Goal: Check status: Check status

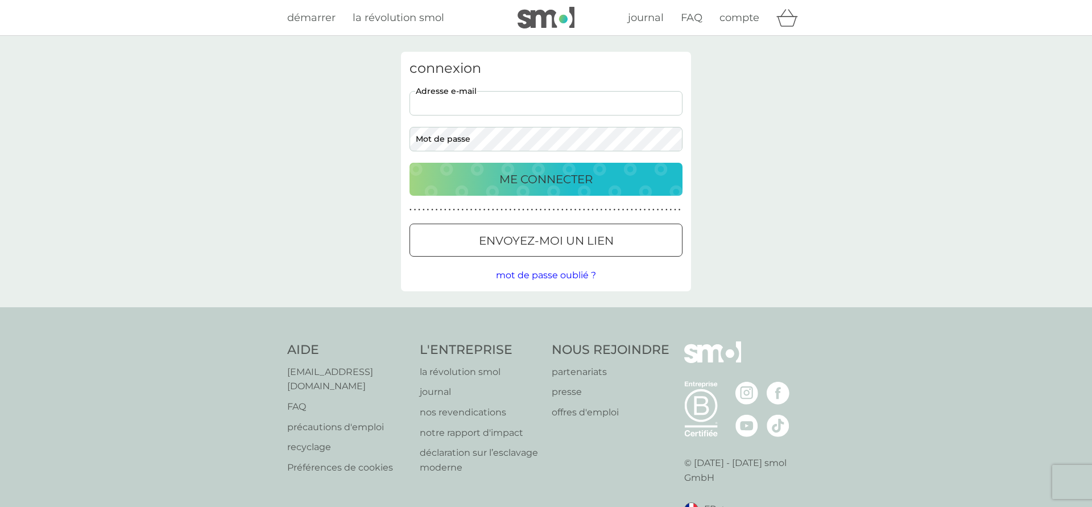
click at [486, 101] on input "adresse e-mail" at bounding box center [545, 103] width 273 height 24
type input "[PERSON_NAME][EMAIL_ADDRESS][DOMAIN_NAME]"
click at [516, 179] on p "ME CONNECTER" at bounding box center [545, 179] width 93 height 18
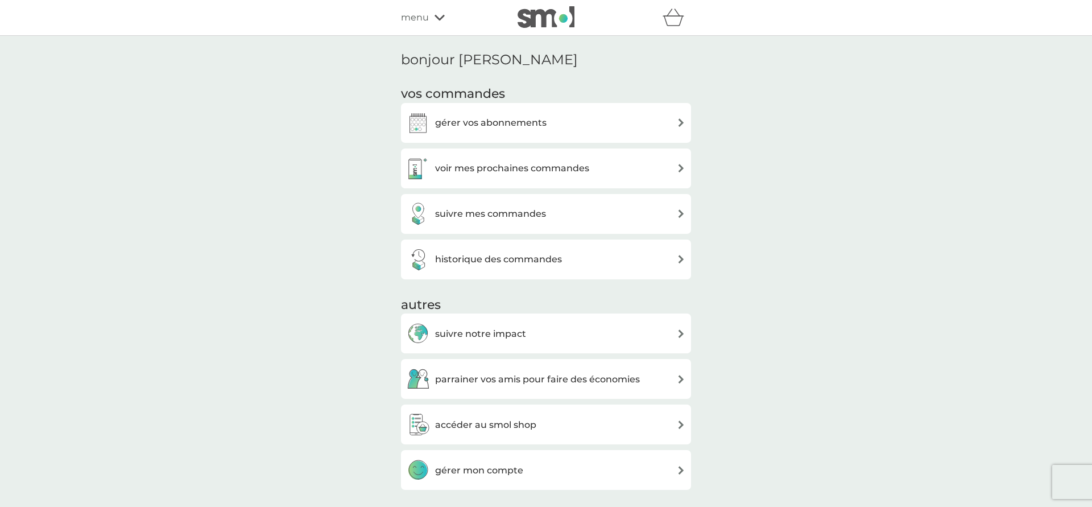
click at [517, 218] on h3 "suivre mes commandes" at bounding box center [490, 213] width 111 height 15
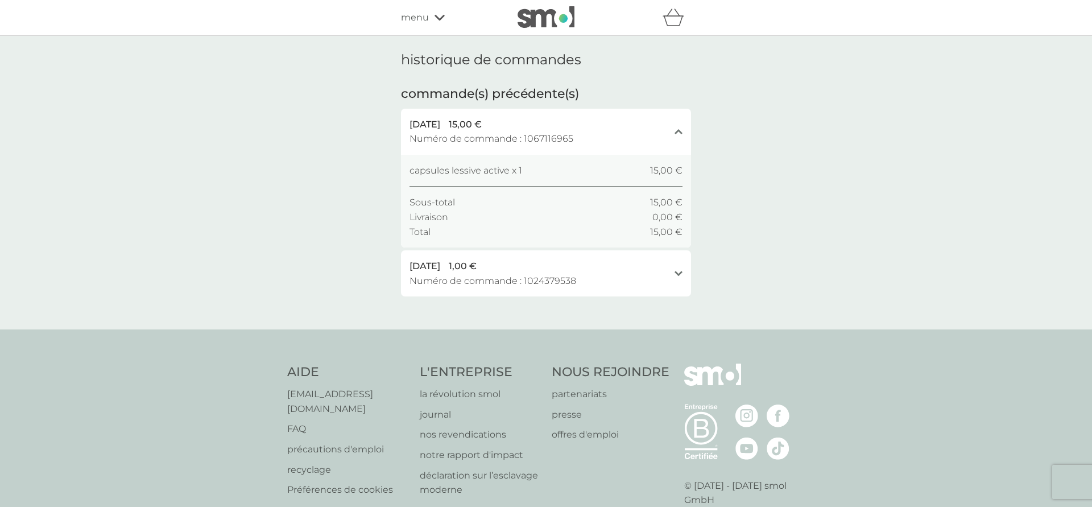
click at [658, 284] on div "[DATE] 1,00 € Numéro de commande : 1024379538" at bounding box center [538, 273] width 259 height 29
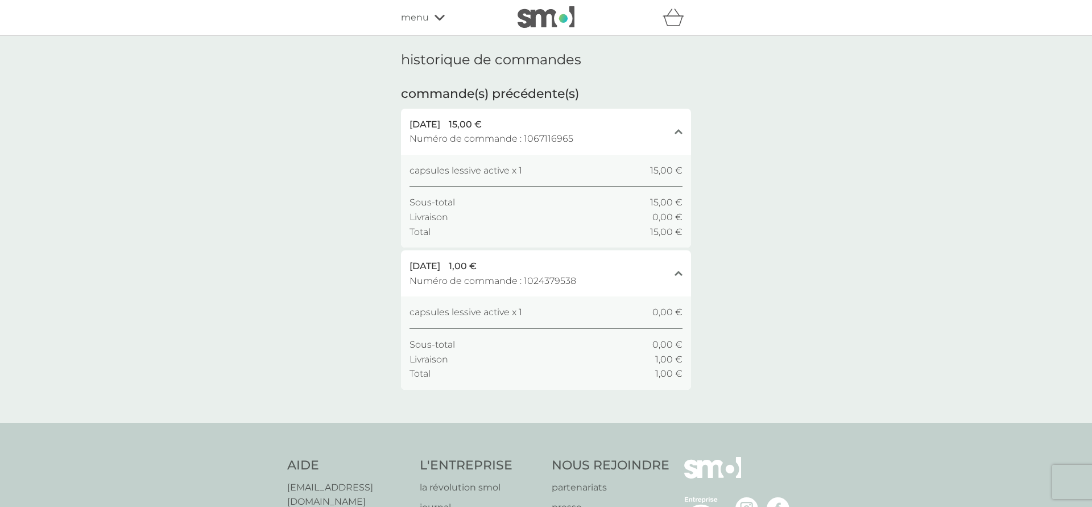
click at [660, 279] on div "[DATE] 1,00 € Numéro de commande : 1024379538" at bounding box center [538, 273] width 259 height 29
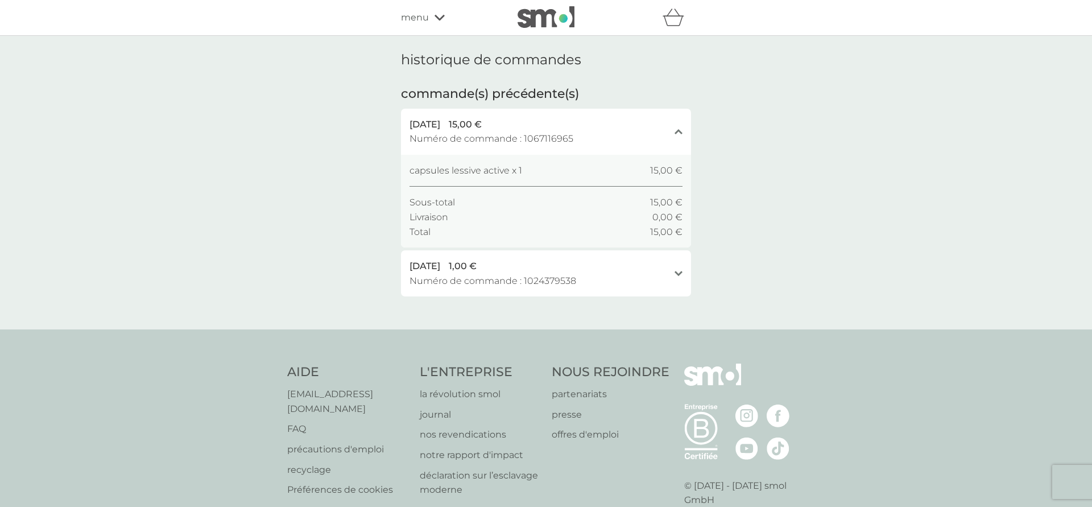
click at [417, 12] on span "menu" at bounding box center [415, 17] width 28 height 15
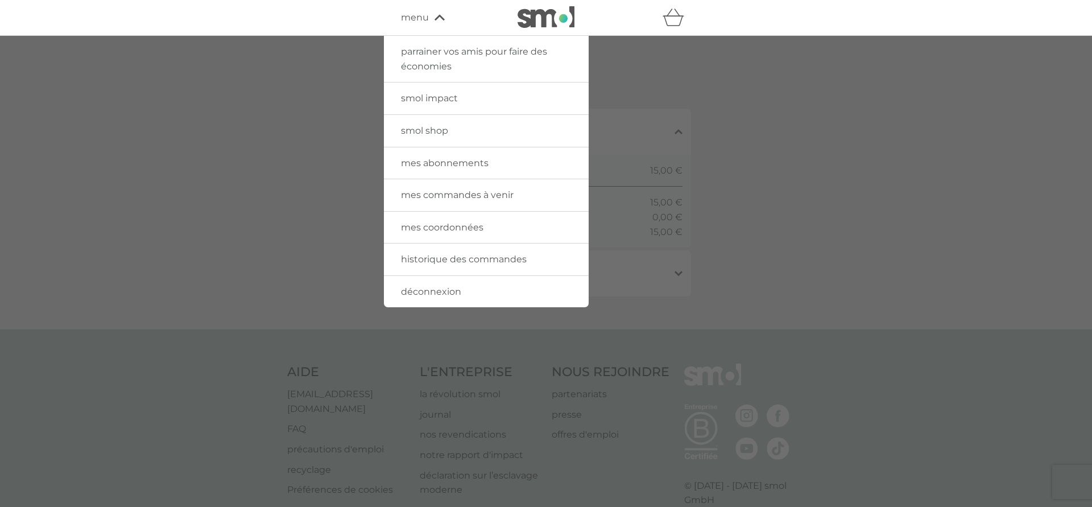
click at [461, 261] on span "historique des commandes" at bounding box center [464, 259] width 126 height 11
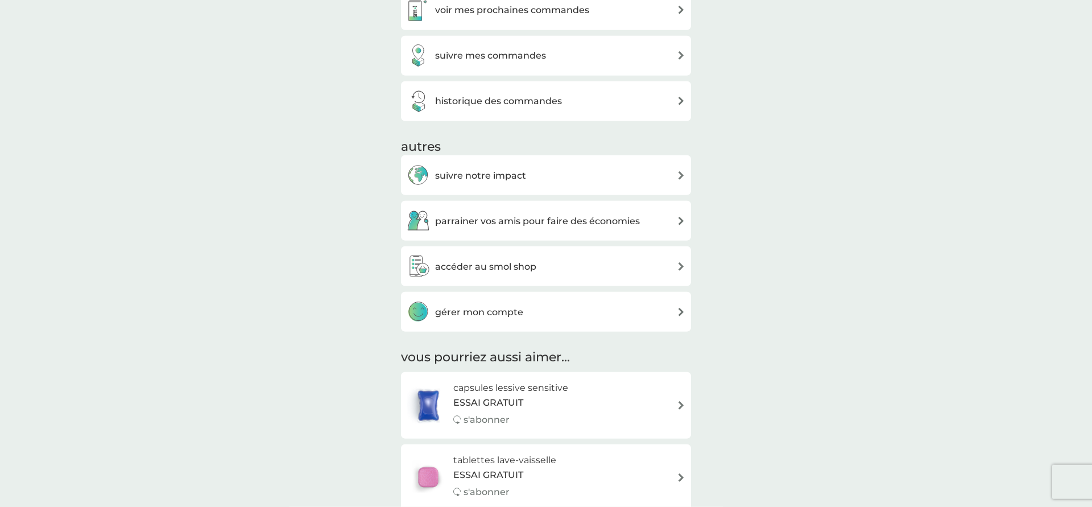
scroll to position [151, 0]
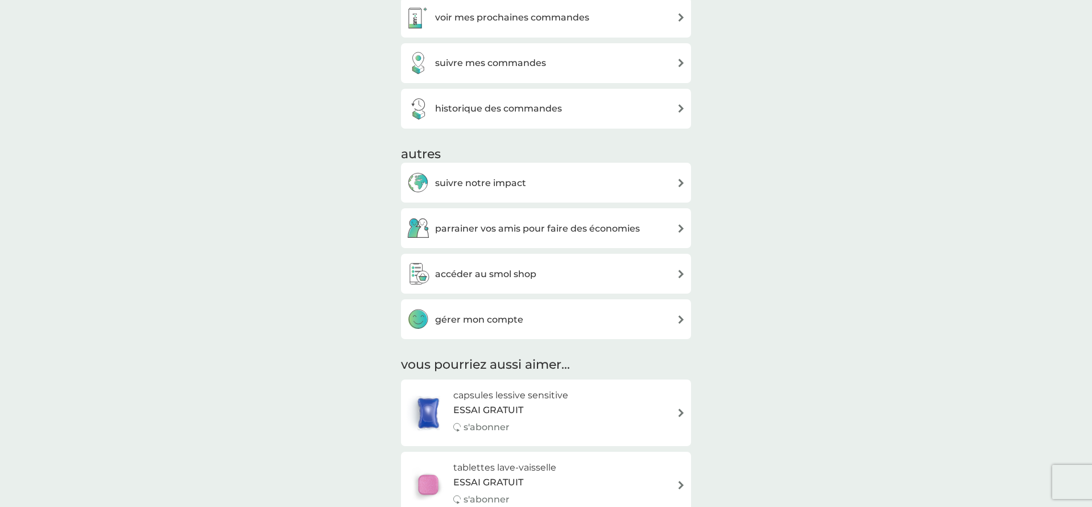
click at [550, 322] on div "gérer mon compte" at bounding box center [546, 319] width 279 height 23
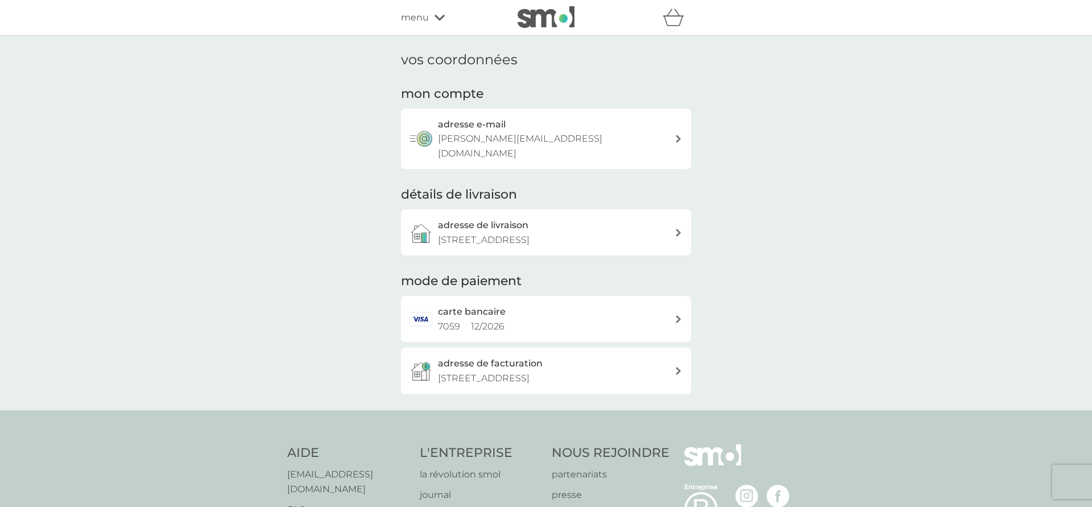
click at [418, 19] on span "menu" at bounding box center [415, 17] width 28 height 15
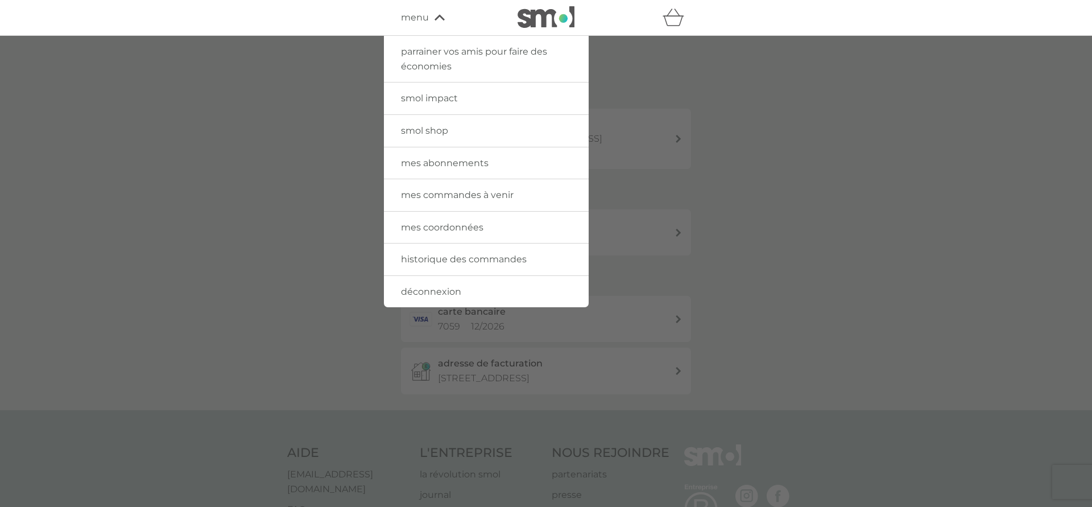
click at [441, 264] on span "historique des commandes" at bounding box center [464, 259] width 126 height 11
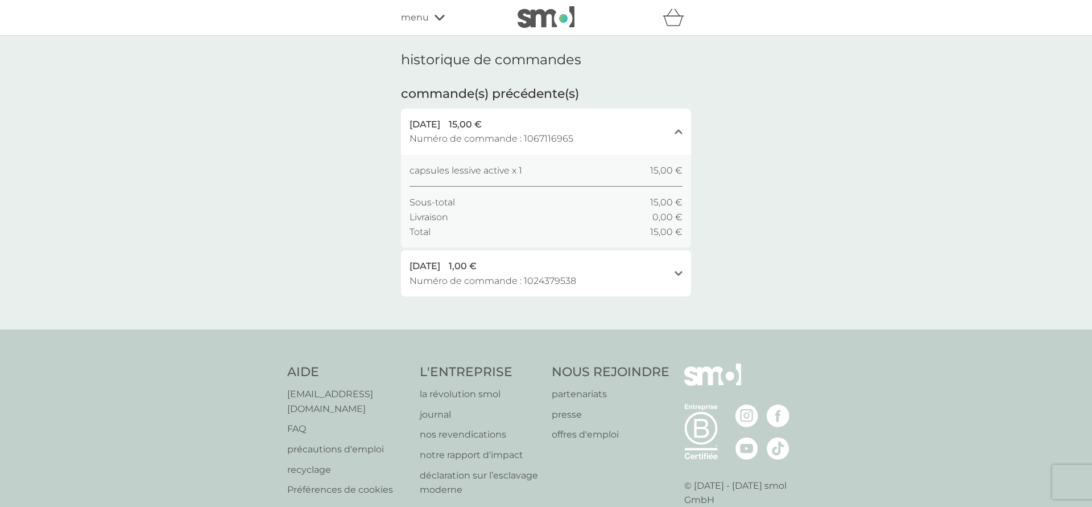
click at [485, 275] on span "Numéro de commande : 1024379538" at bounding box center [492, 281] width 167 height 15
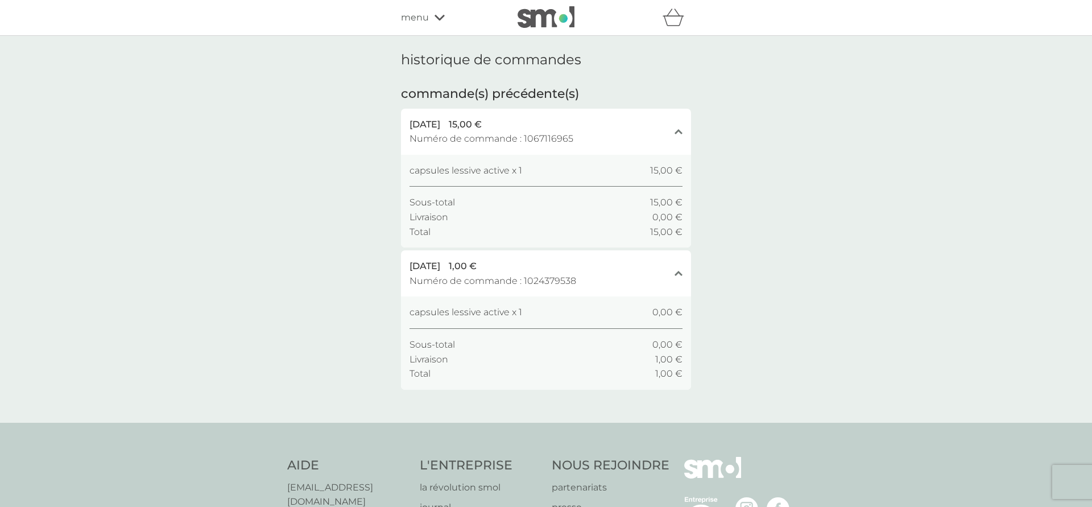
click at [678, 134] on icon "fermer" at bounding box center [678, 132] width 8 height 6
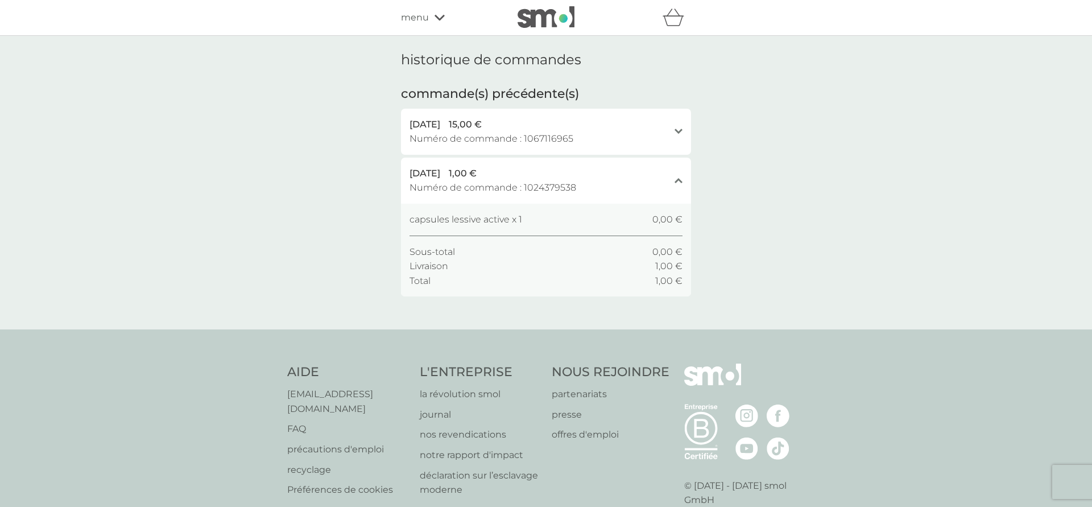
click at [674, 133] on icon "révéler" at bounding box center [678, 132] width 8 height 6
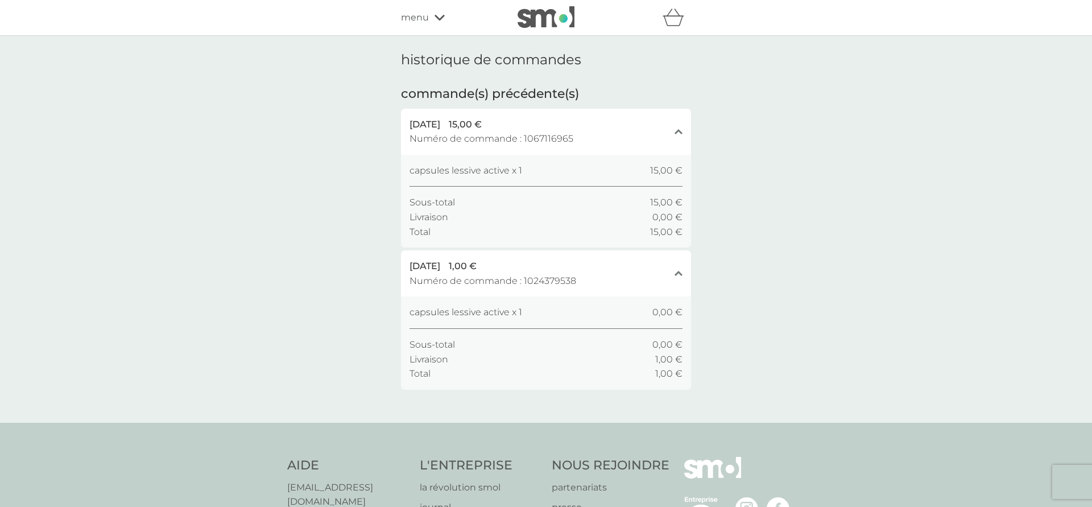
click at [546, 139] on span "Numéro de commande : 1067116965" at bounding box center [491, 138] width 164 height 15
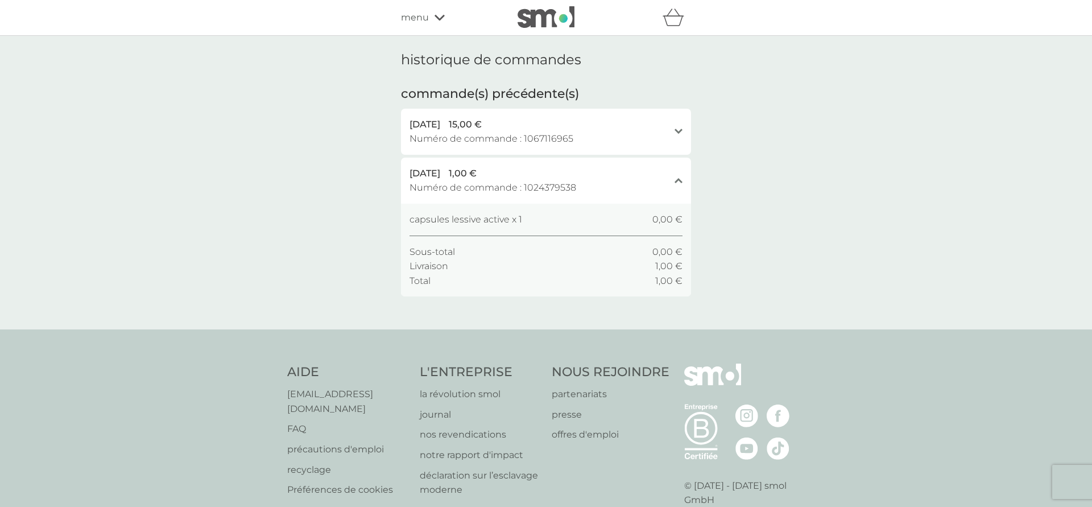
click at [546, 139] on span "Numéro de commande : 1067116965" at bounding box center [491, 138] width 164 height 15
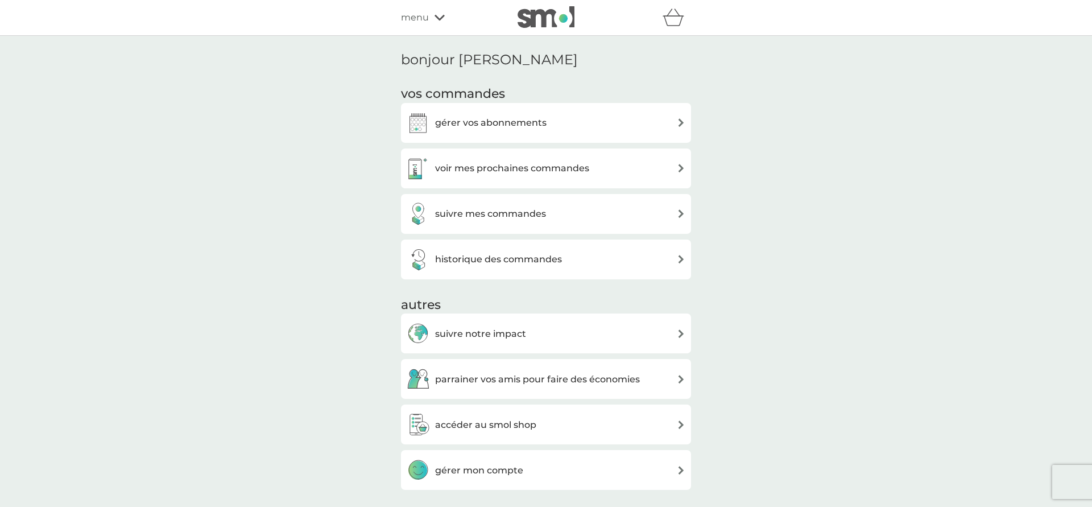
click at [477, 220] on h3 "suivre mes commandes" at bounding box center [490, 213] width 111 height 15
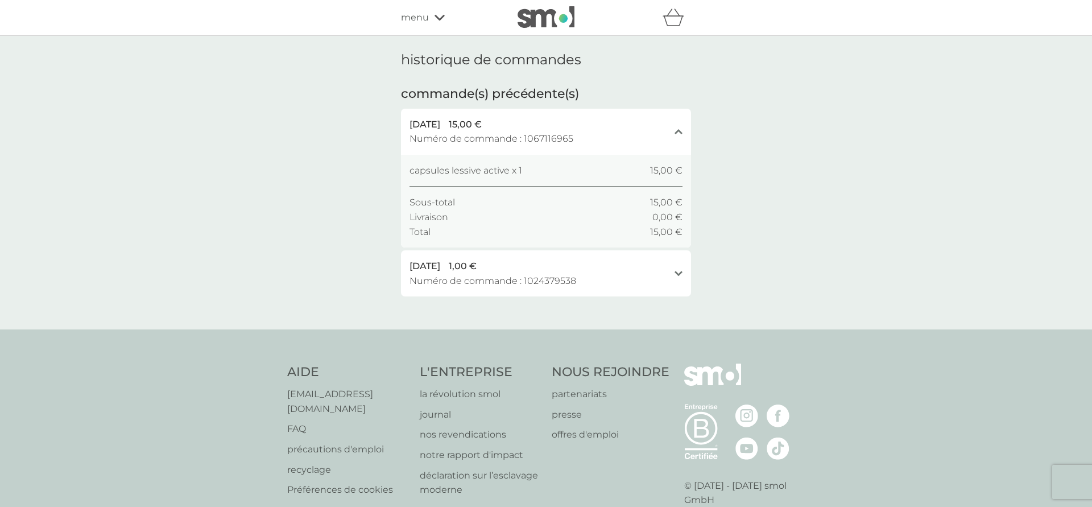
click at [485, 141] on span "Numéro de commande : 1067116965" at bounding box center [491, 138] width 164 height 15
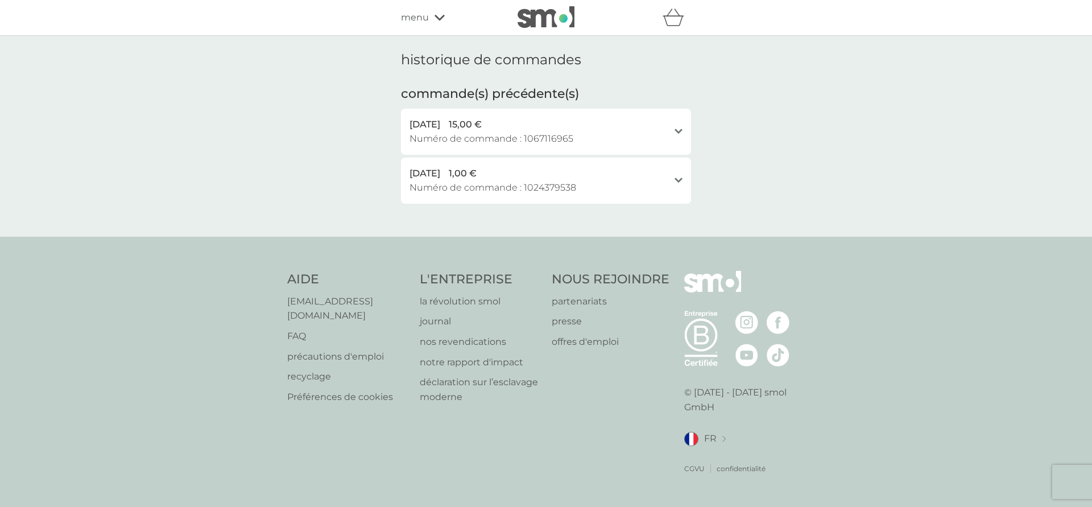
click at [541, 136] on span "Numéro de commande : 1067116965" at bounding box center [491, 138] width 164 height 15
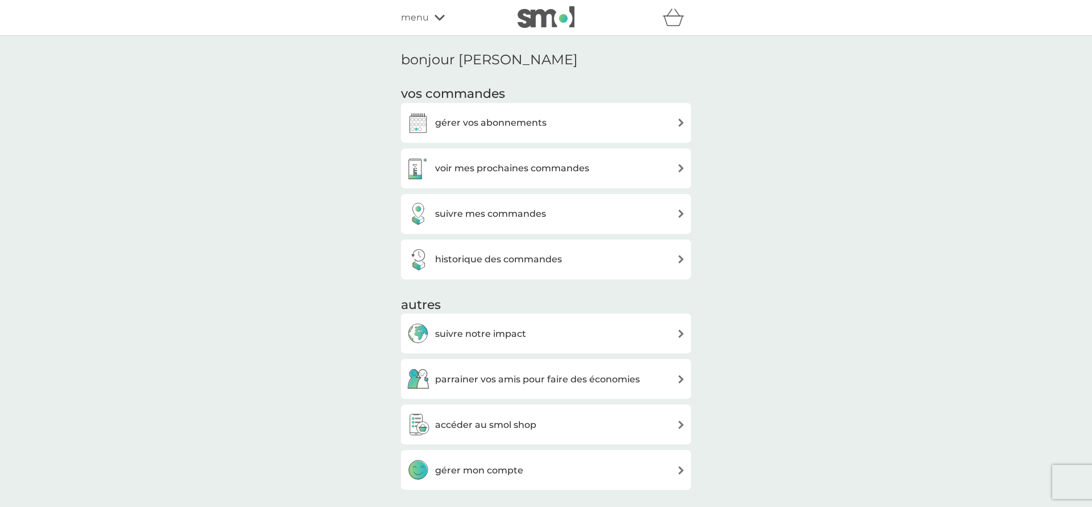
click at [570, 123] on div "gérer vos abonnements" at bounding box center [546, 122] width 279 height 23
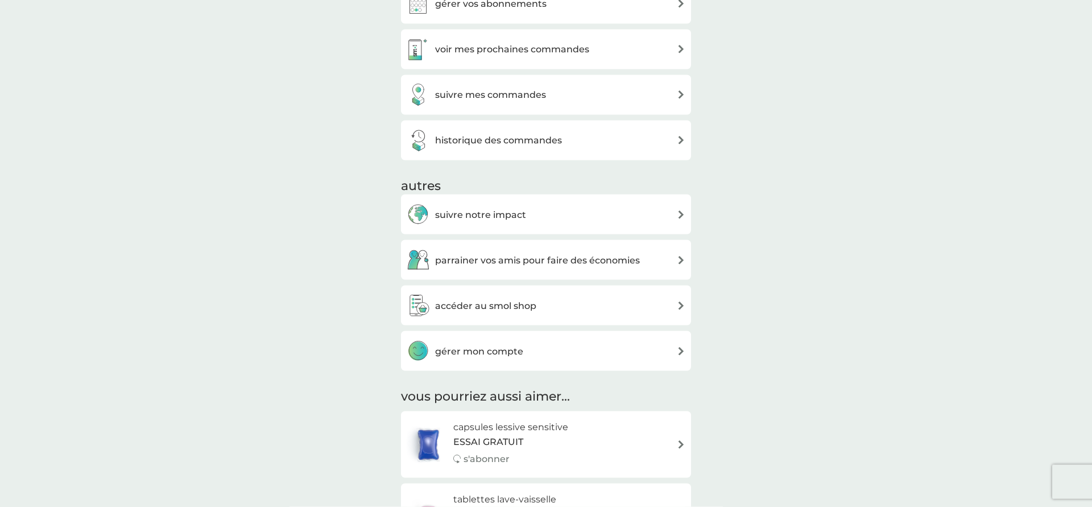
scroll to position [174, 0]
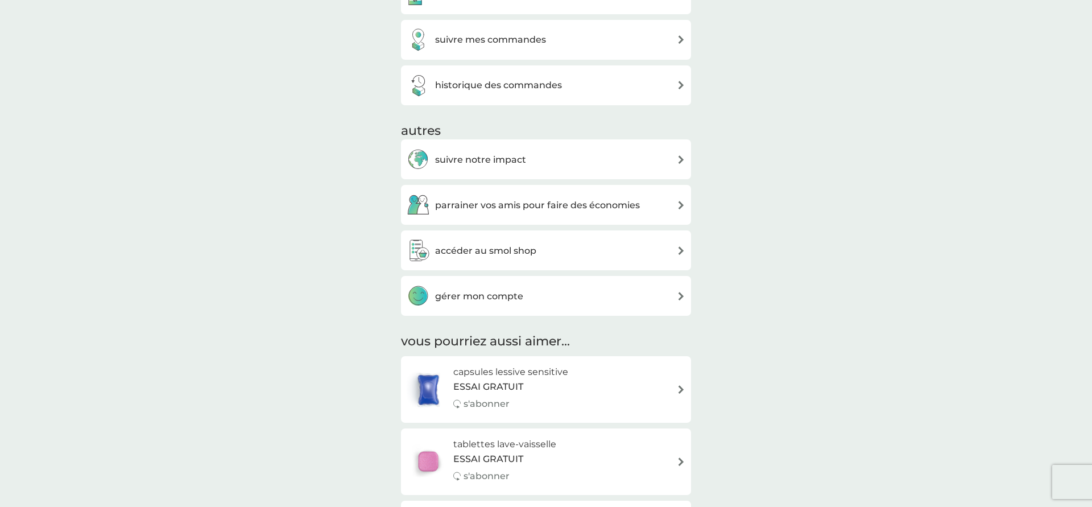
click at [658, 296] on div "gérer mon compte" at bounding box center [546, 295] width 279 height 23
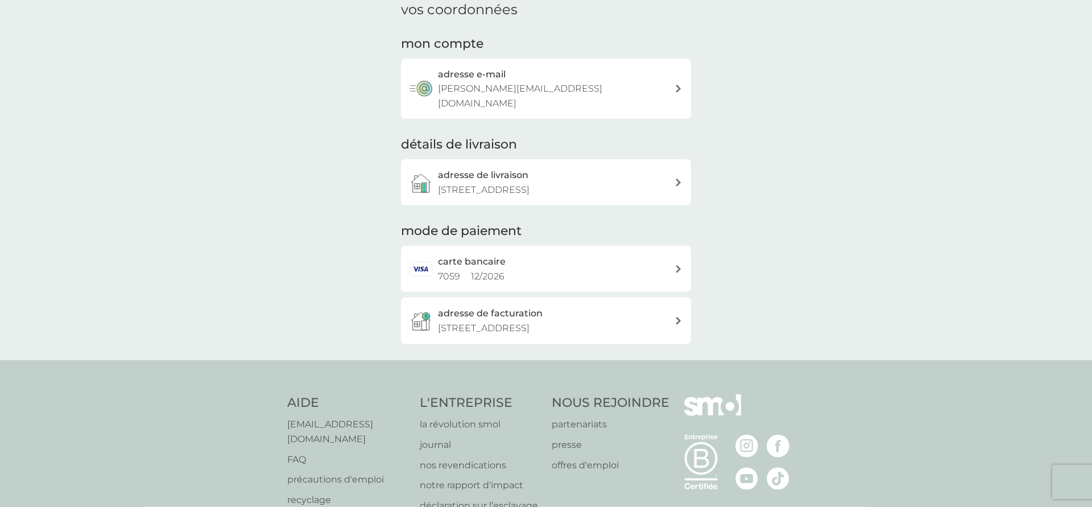
scroll to position [146, 0]
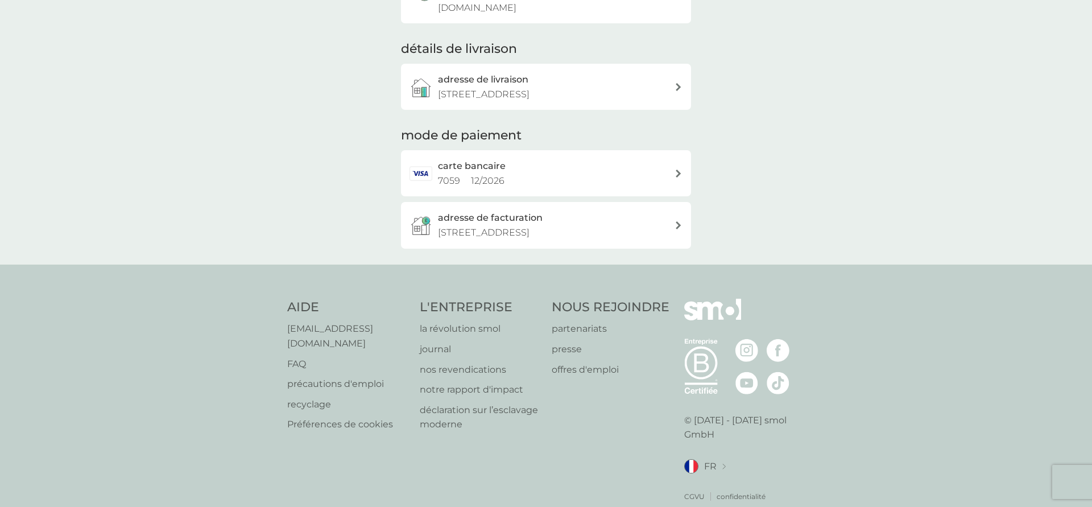
click at [296, 357] on p "FAQ" at bounding box center [347, 364] width 121 height 15
